Goal: Complete application form

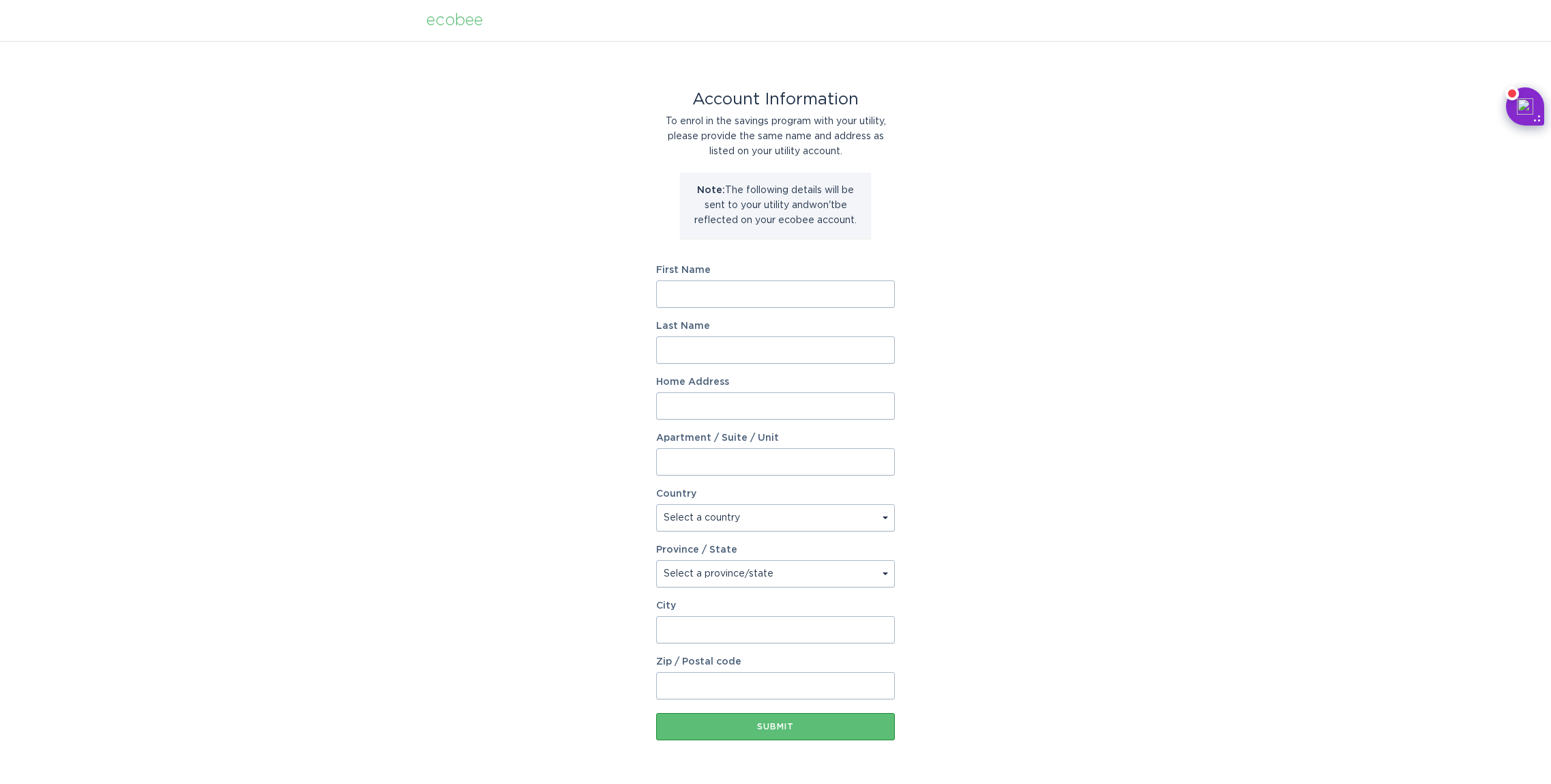
click at [742, 300] on input "First Name" at bounding box center [776, 294] width 238 height 27
type input "[PERSON_NAME]"
type input "2015 Stonehedge Dr"
select select "US"
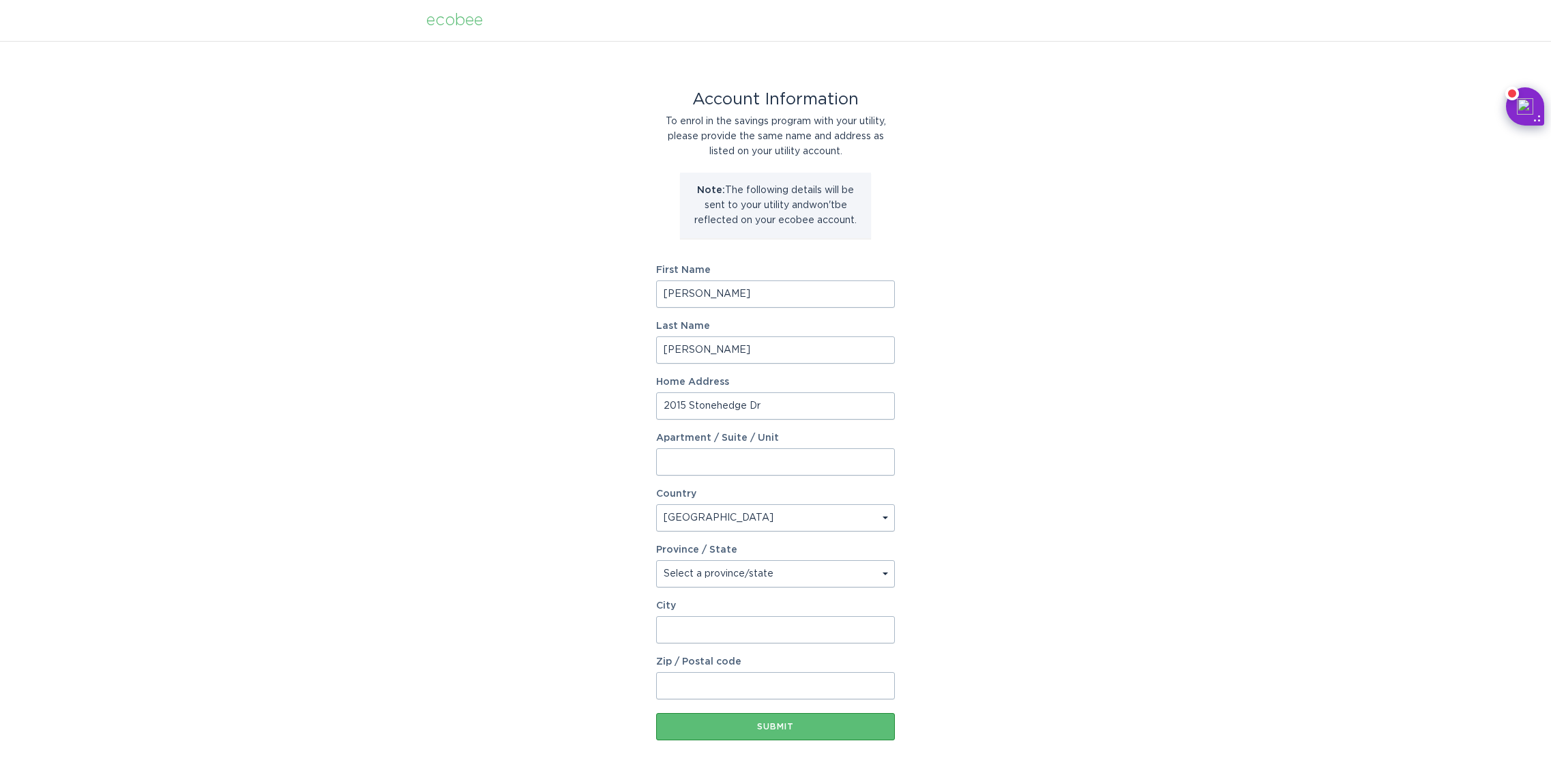
type input "Findlay"
type input "45840"
select select "OH"
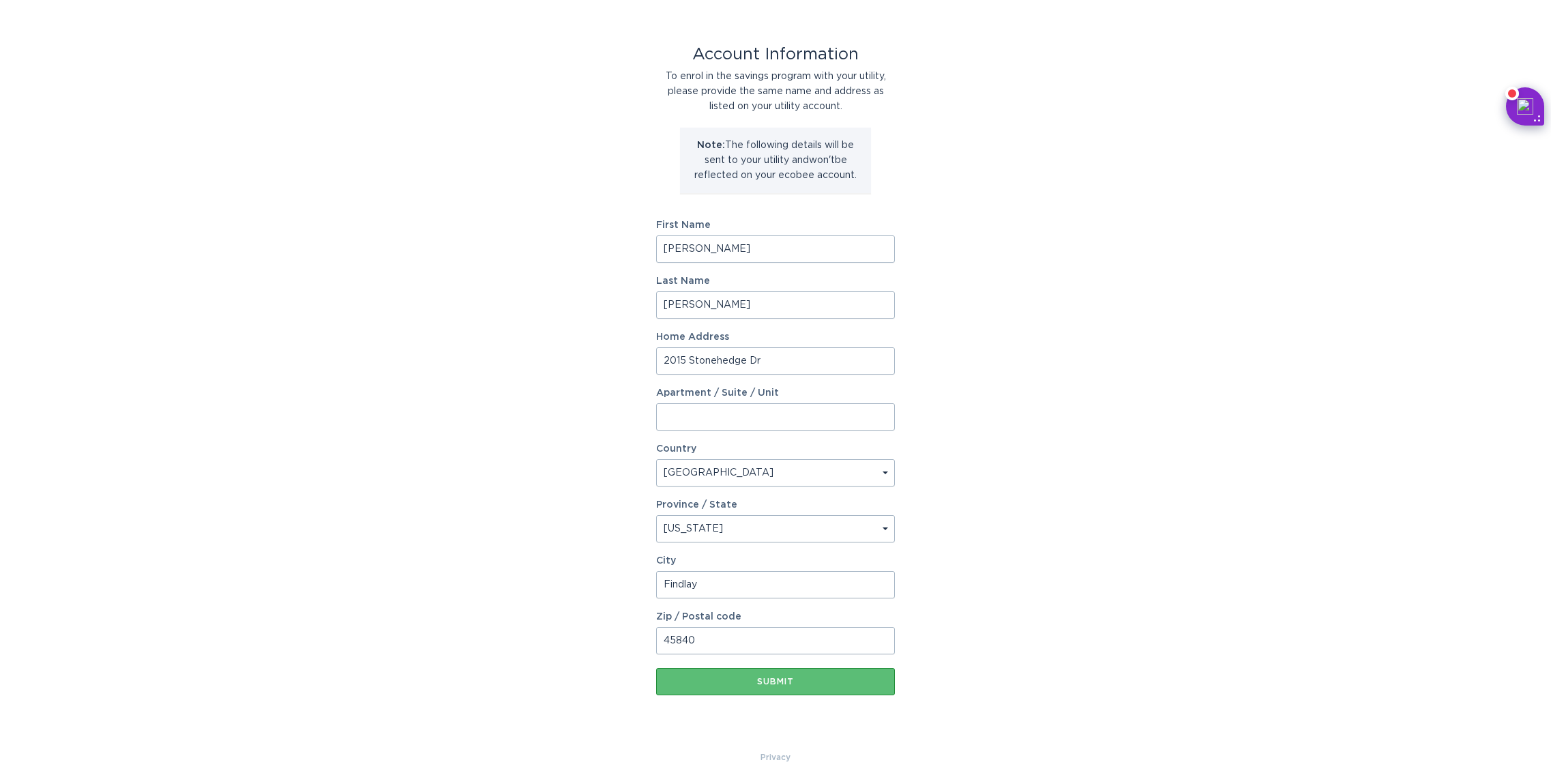
scroll to position [46, 0]
click at [818, 678] on div "Submit" at bounding box center [776, 680] width 225 height 9
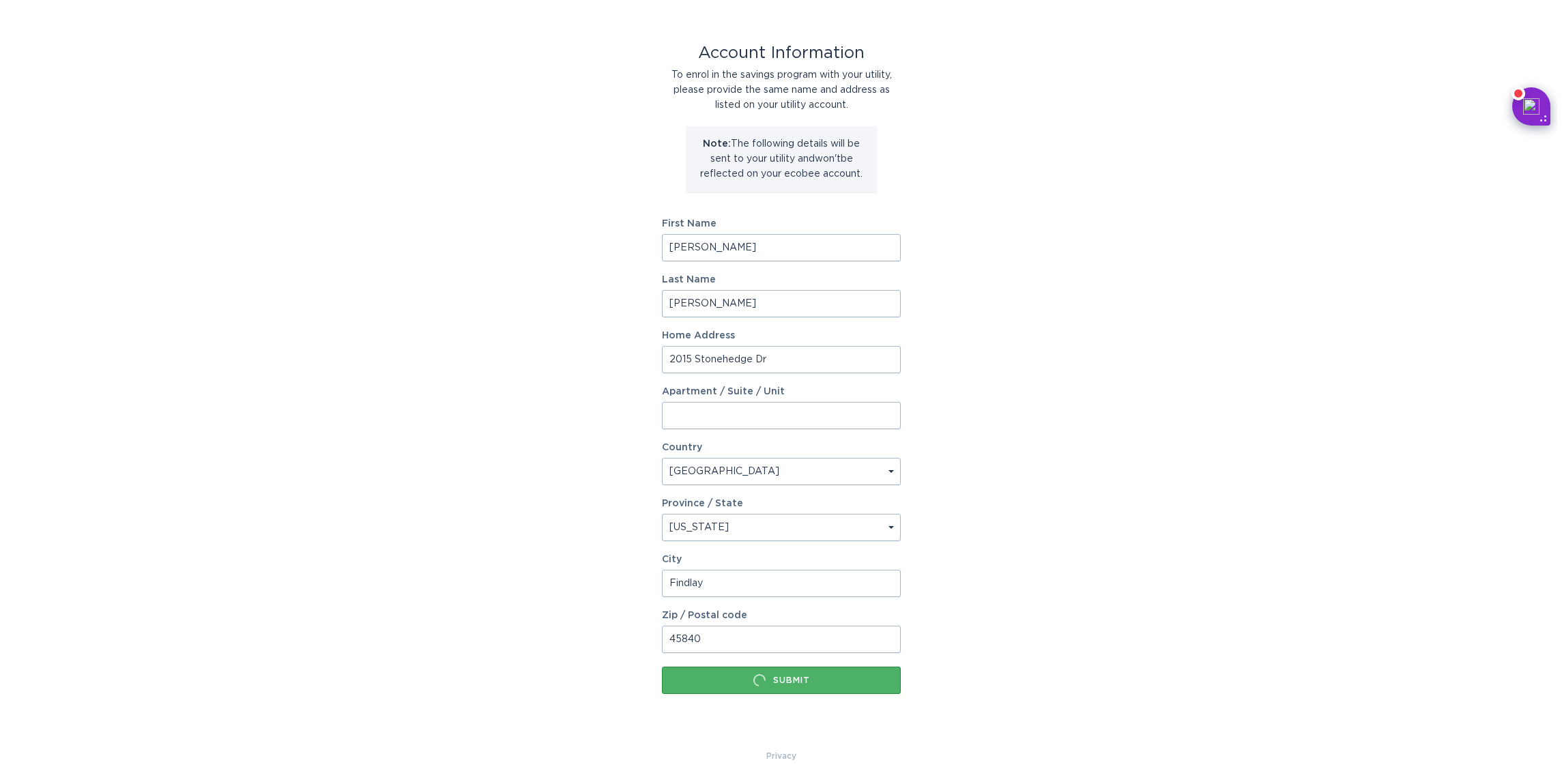
scroll to position [0, 0]
